Goal: Task Accomplishment & Management: Manage account settings

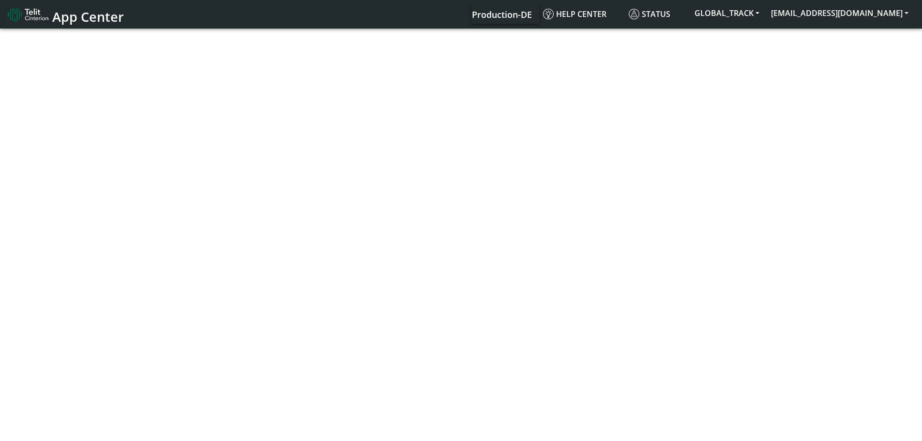
select select "1: 1"
select select "2: 6"
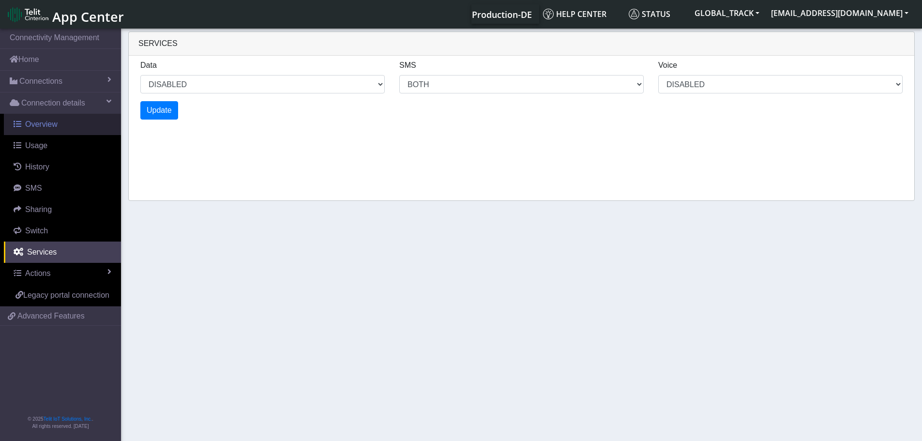
click at [49, 131] on link "Overview" at bounding box center [62, 124] width 117 height 21
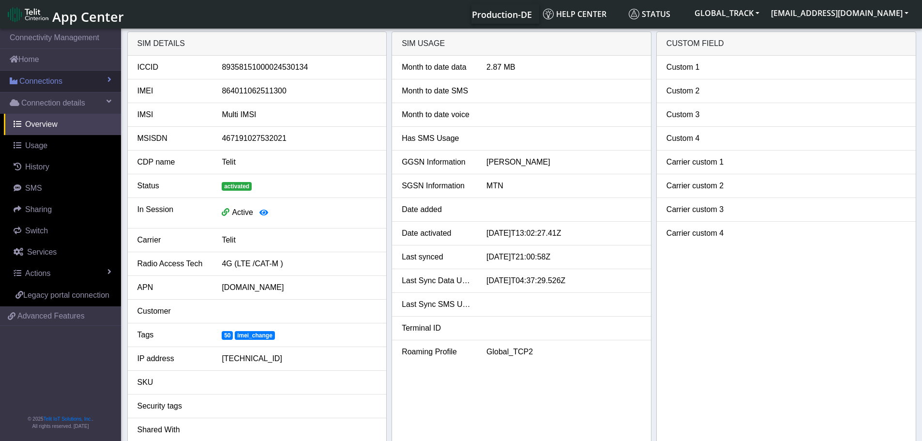
click at [61, 84] on span "Connections" at bounding box center [40, 82] width 43 height 12
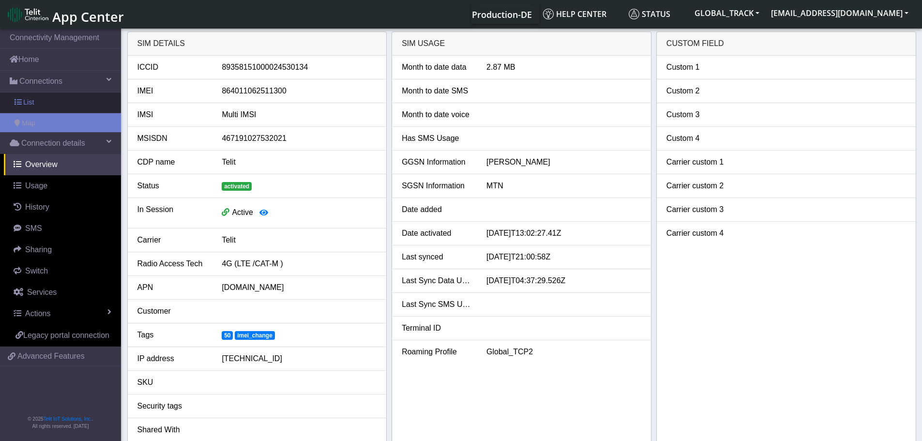
click at [58, 108] on link "List" at bounding box center [60, 102] width 121 height 20
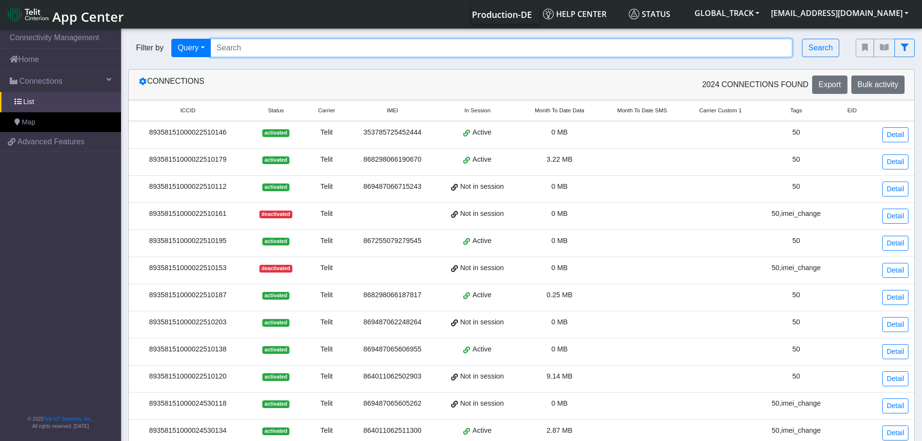
click at [283, 56] on input "Search..." at bounding box center [502, 48] width 583 height 18
paste input "864011062511995"
type input "864011062511995"
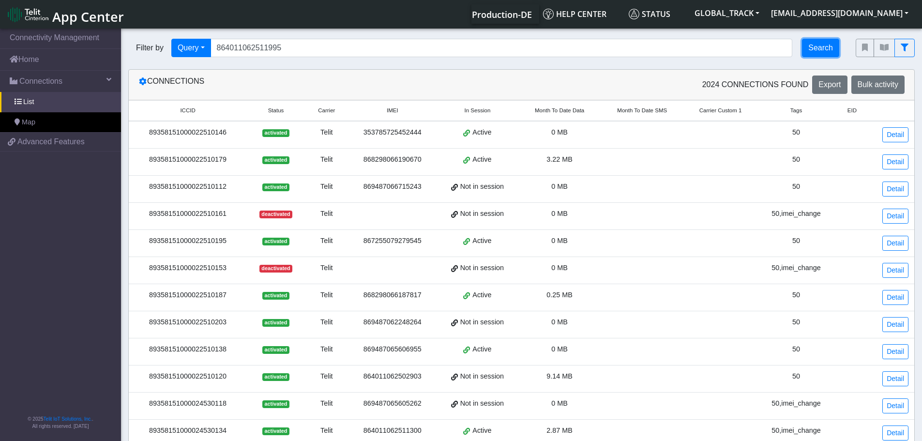
click at [830, 50] on button "Search" at bounding box center [820, 48] width 37 height 18
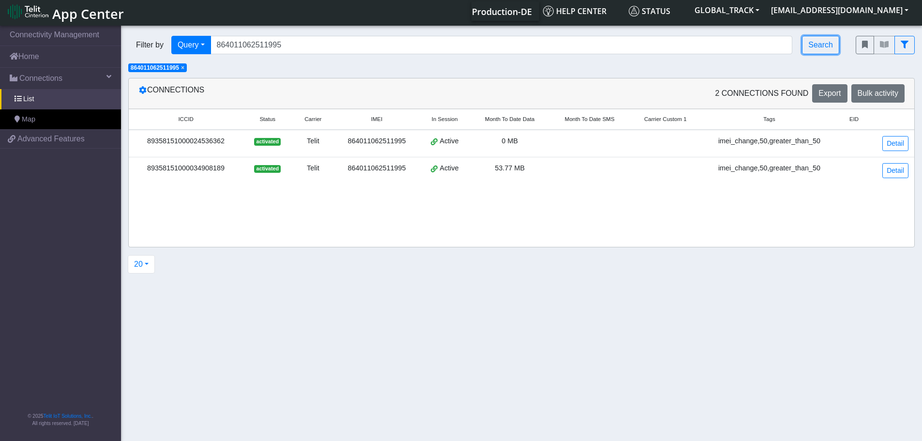
scroll to position [3, 0]
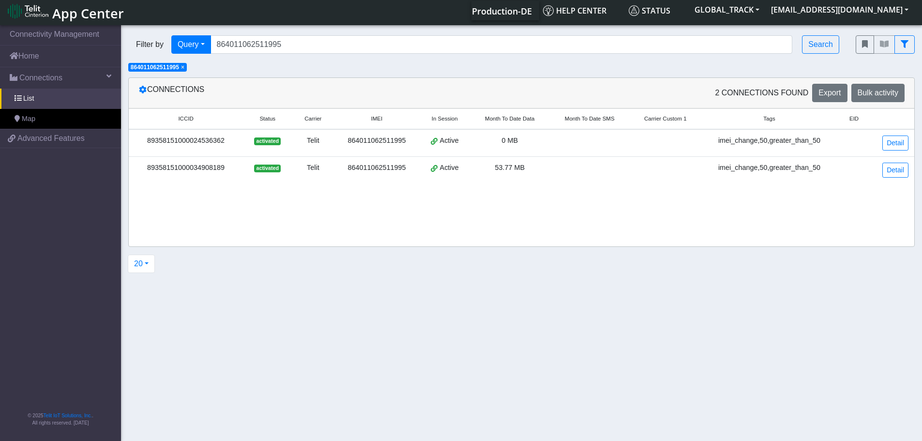
click at [571, 164] on td at bounding box center [590, 170] width 80 height 27
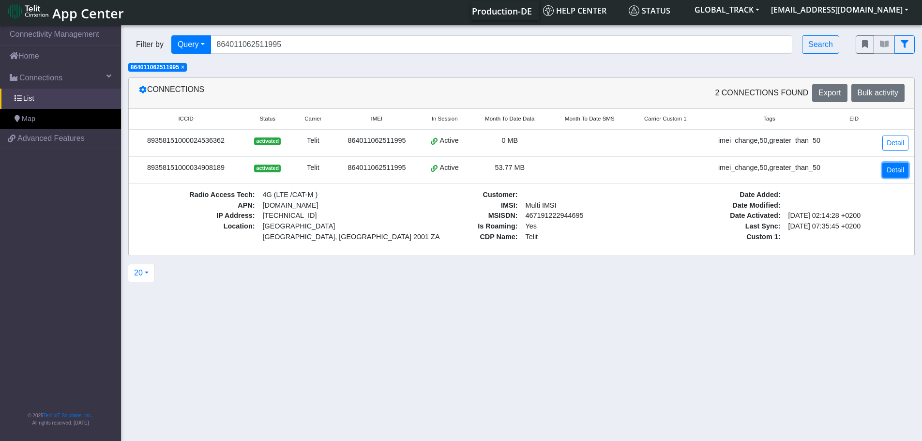
click at [900, 169] on link "Detail" at bounding box center [896, 170] width 26 height 15
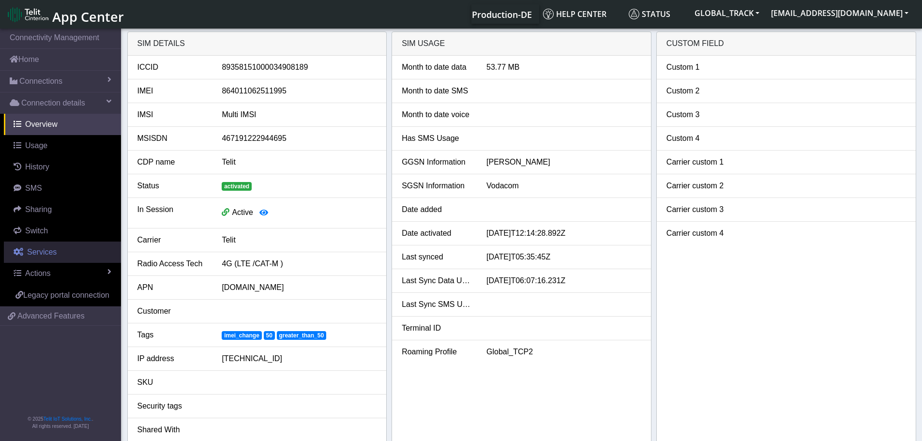
click at [55, 250] on link "Services" at bounding box center [62, 252] width 117 height 21
select select "1: 1"
select select "2: 6"
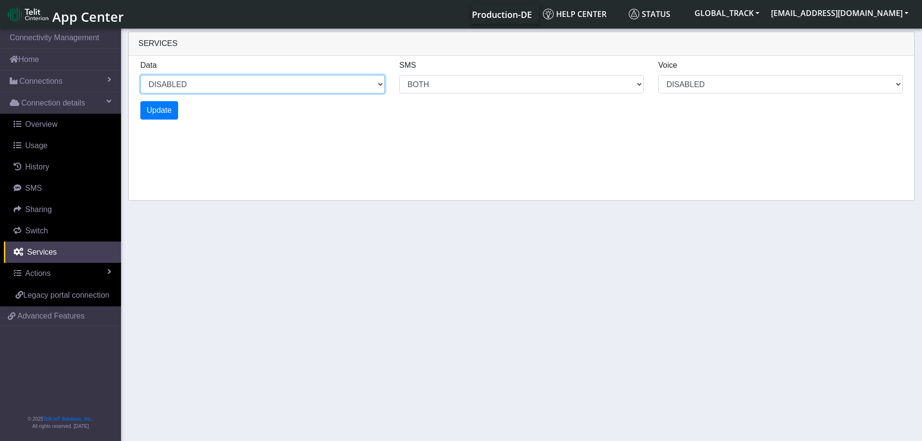
click at [201, 85] on select "ENABLED DISABLED" at bounding box center [262, 84] width 245 height 18
click at [140, 75] on select "ENABLED DISABLED" at bounding box center [262, 84] width 245 height 18
select select "2: 0"
select select "6: 6"
select select "1: 0"
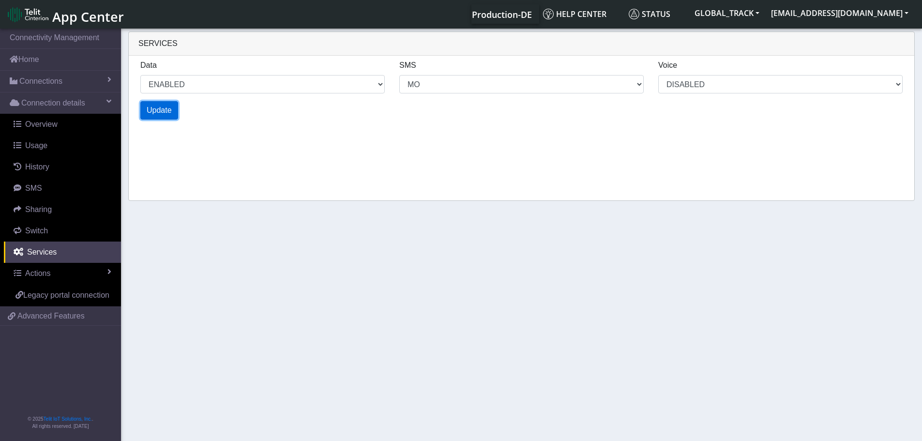
select select "4: 0"
select select "10: 6"
select select "2: 0"
click at [169, 104] on button "Update" at bounding box center [159, 110] width 38 height 18
select select "6: 0"
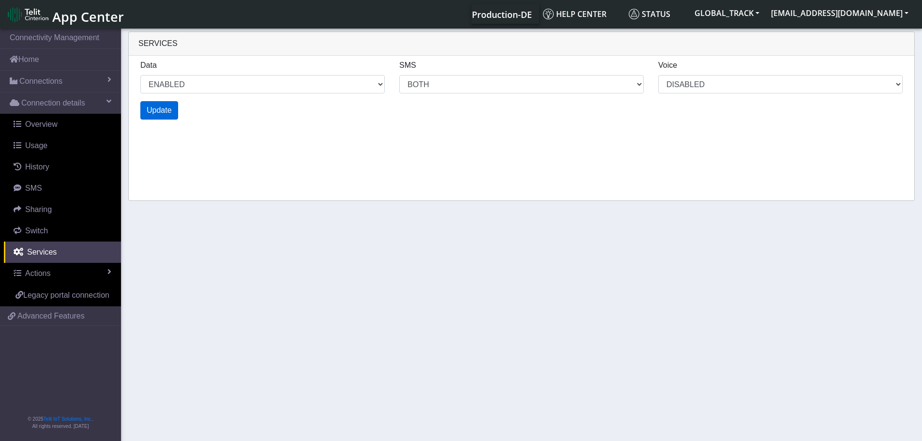
select select "14: 6"
select select "3: 0"
